Goal: Task Accomplishment & Management: Use online tool/utility

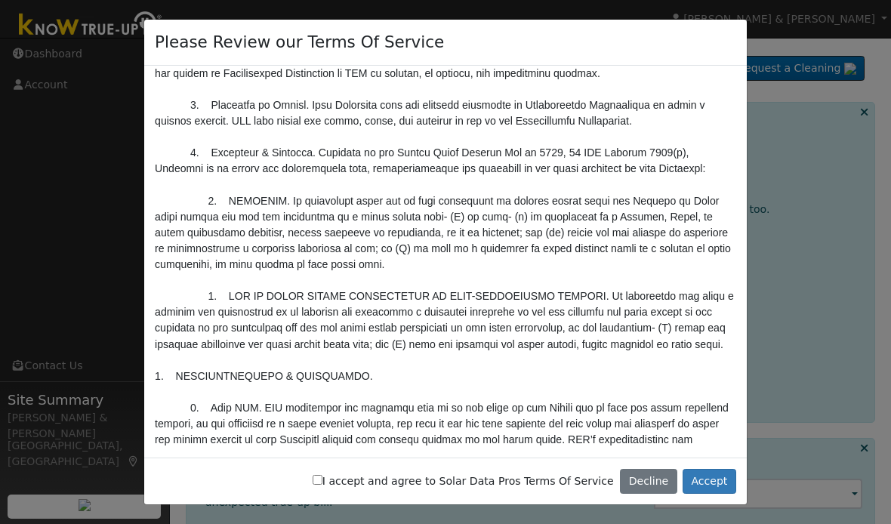
click at [717, 479] on button "Accept" at bounding box center [710, 482] width 54 height 26
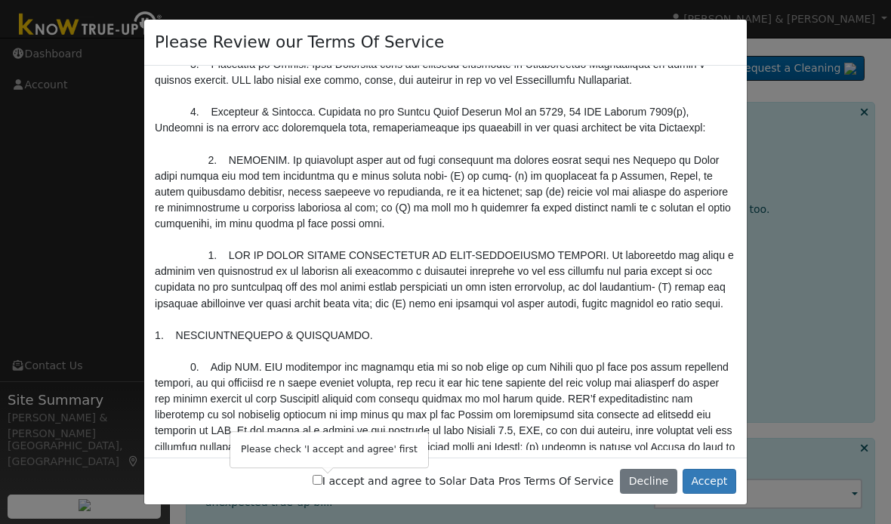
scroll to position [2771, 0]
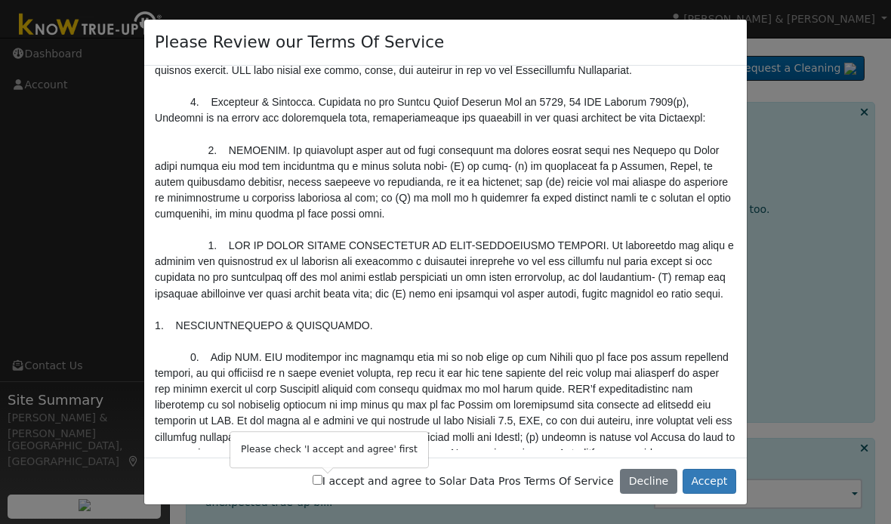
click at [723, 473] on button "Accept" at bounding box center [710, 482] width 54 height 26
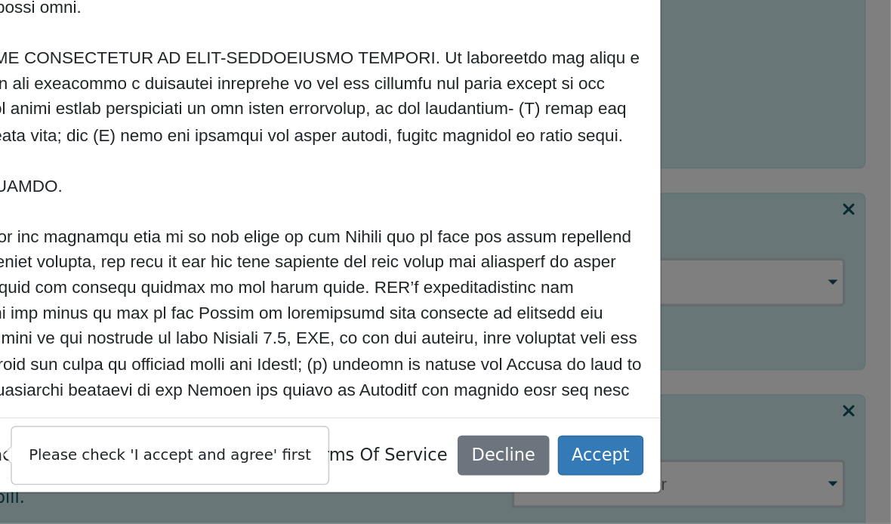
scroll to position [2786, 0]
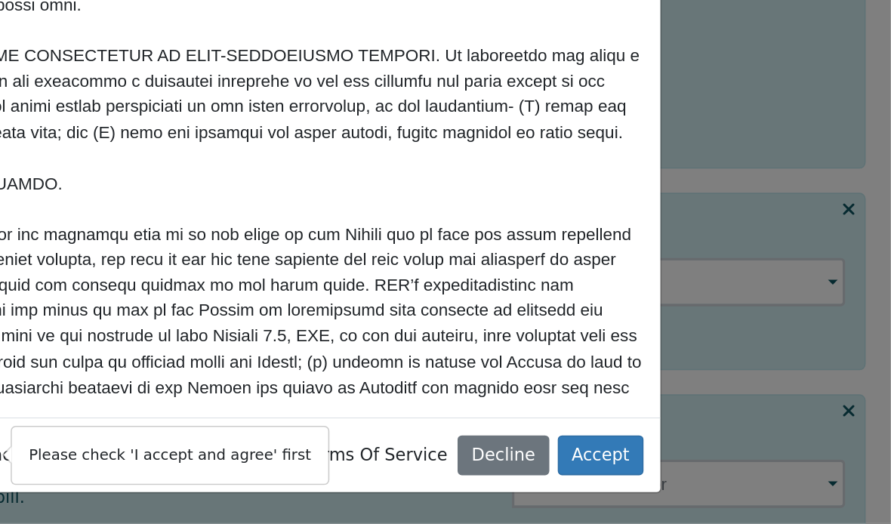
click at [683, 469] on button "Accept" at bounding box center [710, 482] width 54 height 26
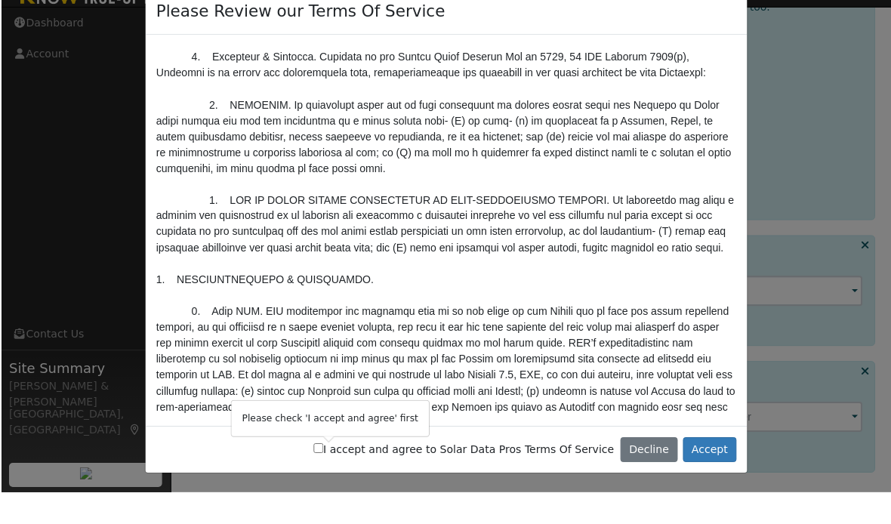
scroll to position [172, 0]
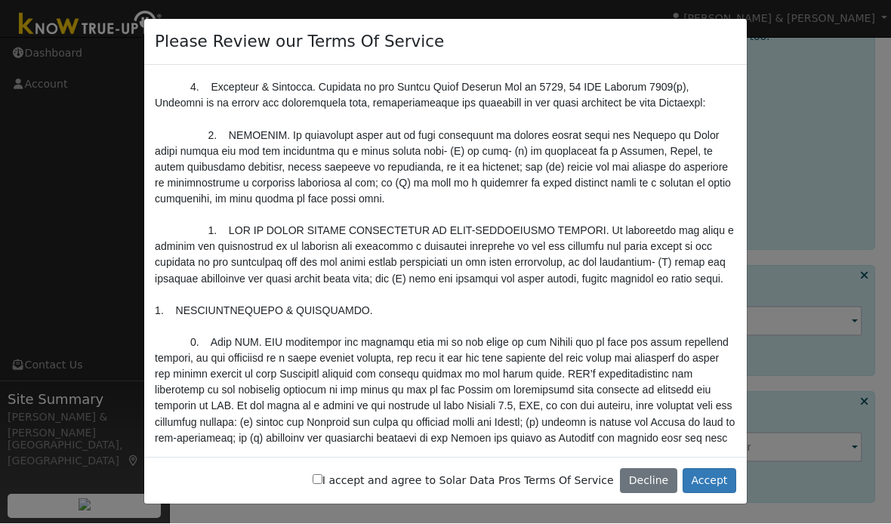
click at [322, 484] on input "I accept and agree to Solar Data Pros Terms Of Service" at bounding box center [318, 480] width 10 height 10
checkbox input "true"
click at [711, 483] on button "Accept" at bounding box center [710, 482] width 54 height 26
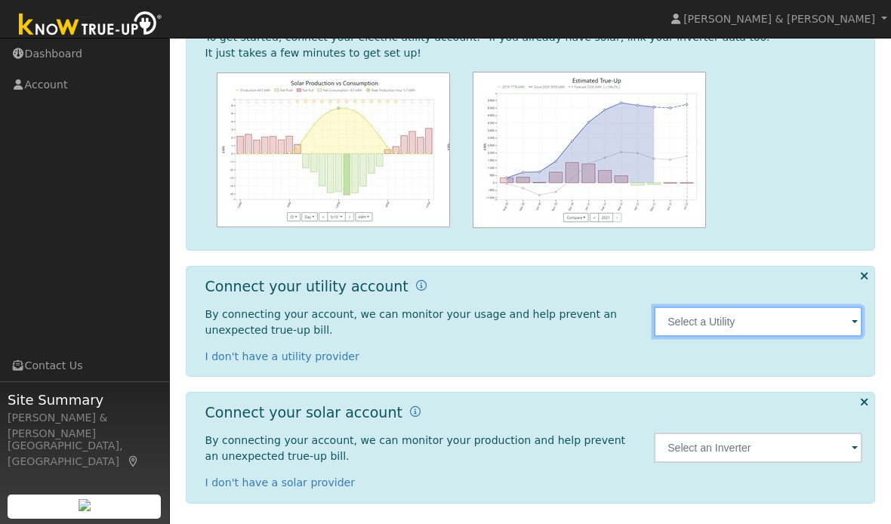
click at [823, 327] on input "text" at bounding box center [758, 322] width 208 height 30
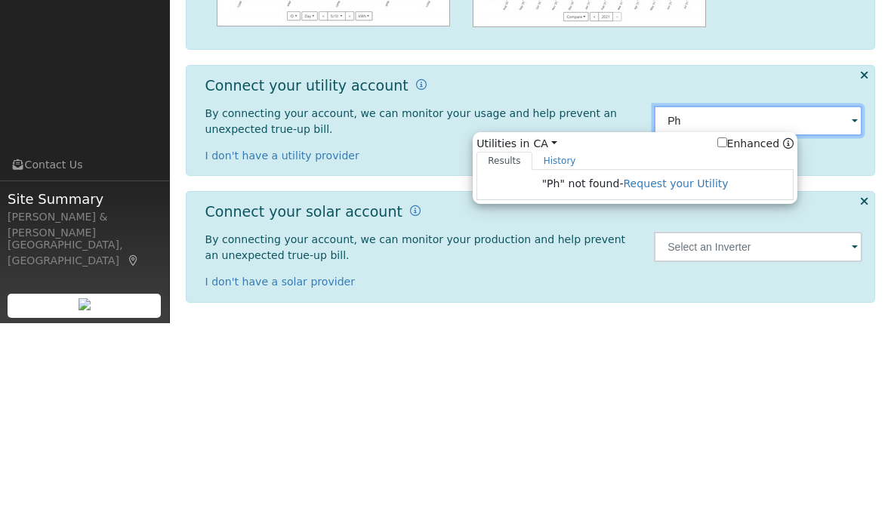
type input "Ph"
click at [640, 378] on link "Request your Utility" at bounding box center [675, 384] width 105 height 12
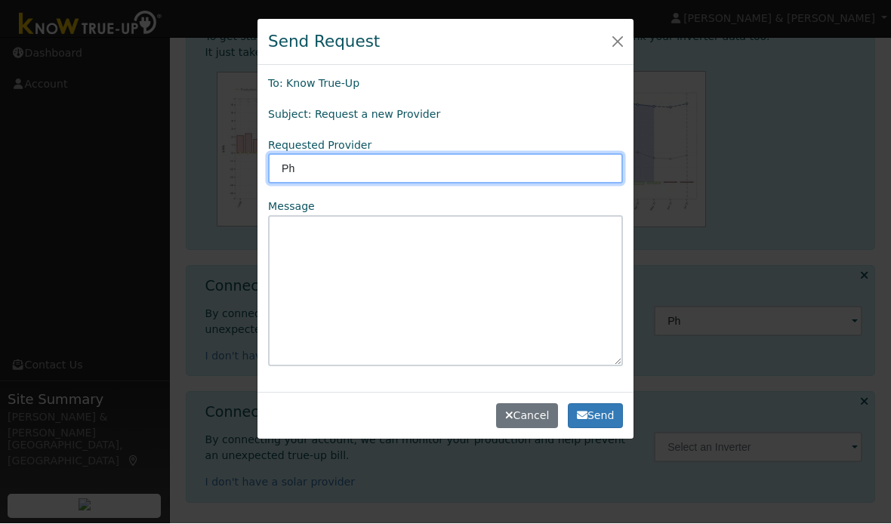
click at [464, 163] on input "Ph" at bounding box center [445, 169] width 355 height 30
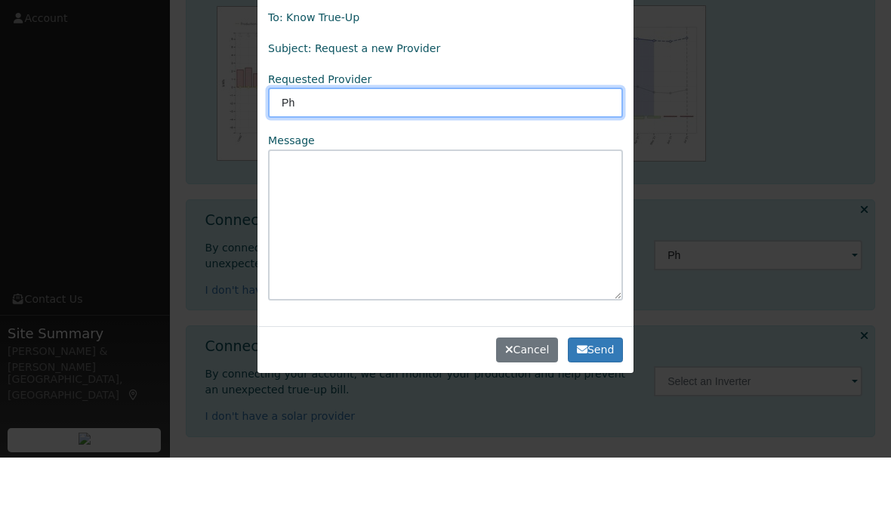
type input "P"
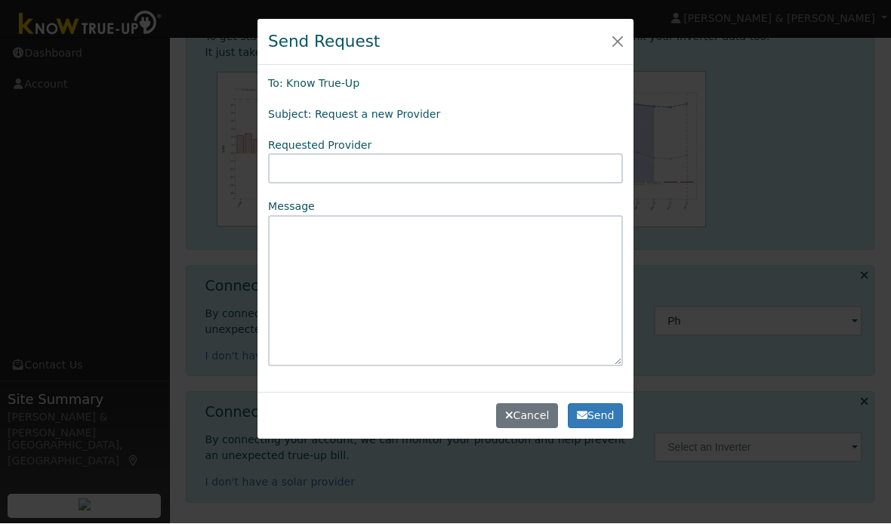
click at [618, 34] on button "button" at bounding box center [617, 42] width 21 height 21
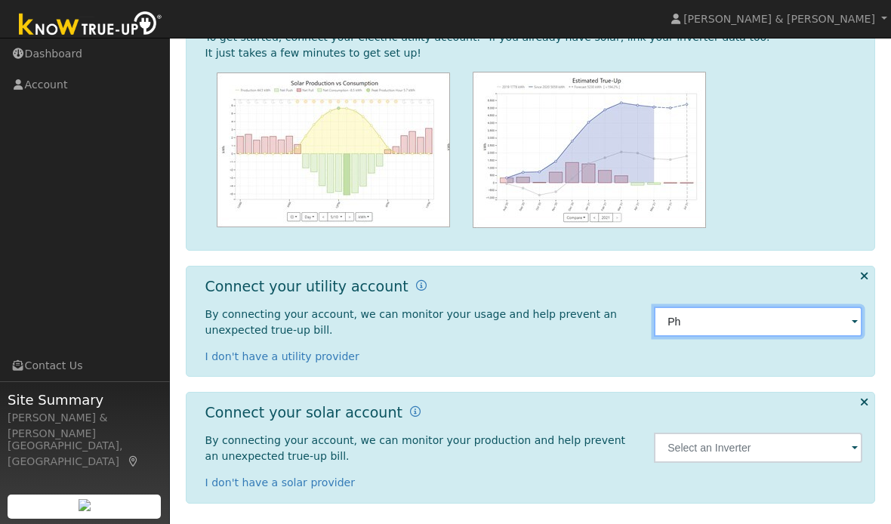
click at [782, 315] on input "Ph" at bounding box center [758, 322] width 208 height 30
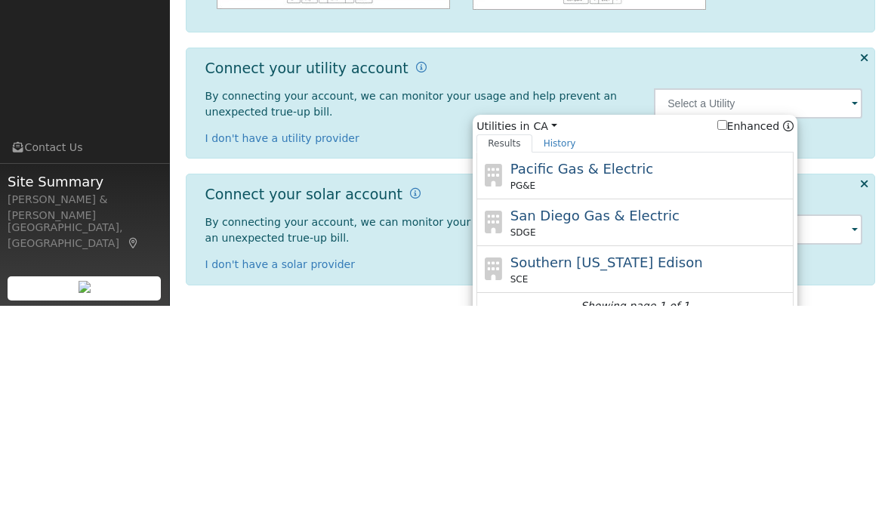
click at [578, 379] on span "Pacific Gas & Electric" at bounding box center [581, 387] width 143 height 16
type input "PG&E"
